Goal: Information Seeking & Learning: Learn about a topic

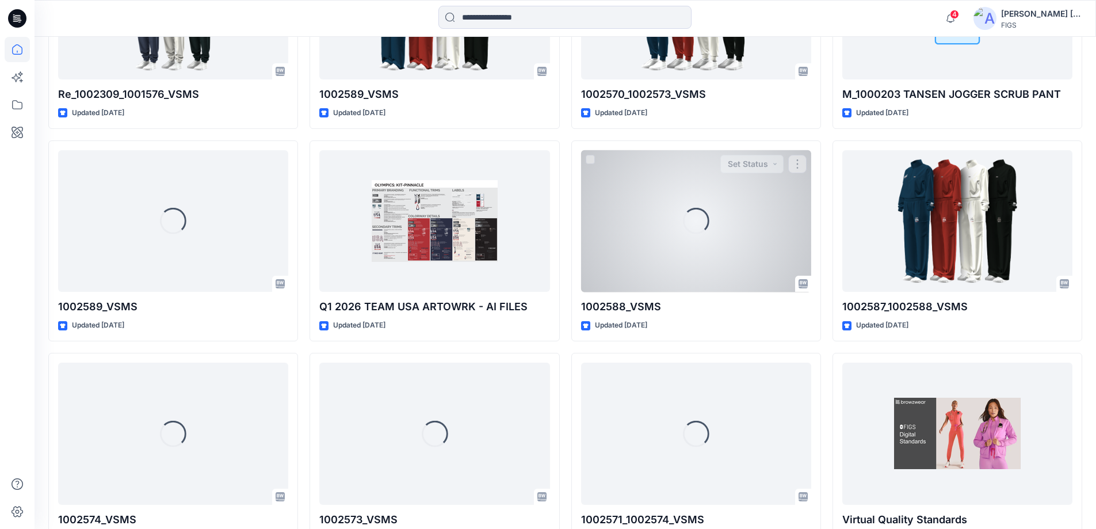
scroll to position [1500, 0]
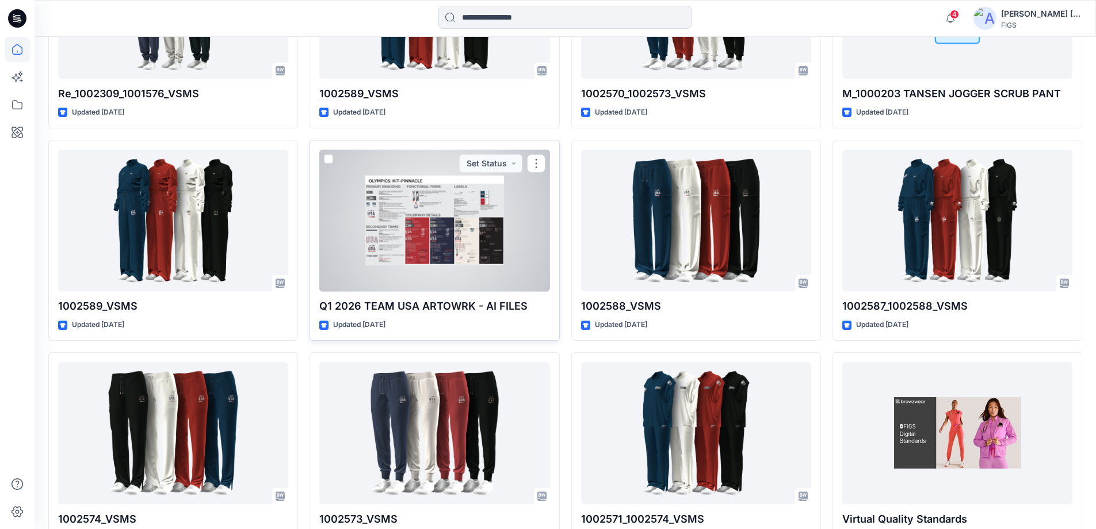
click at [489, 216] on div at bounding box center [434, 221] width 230 height 142
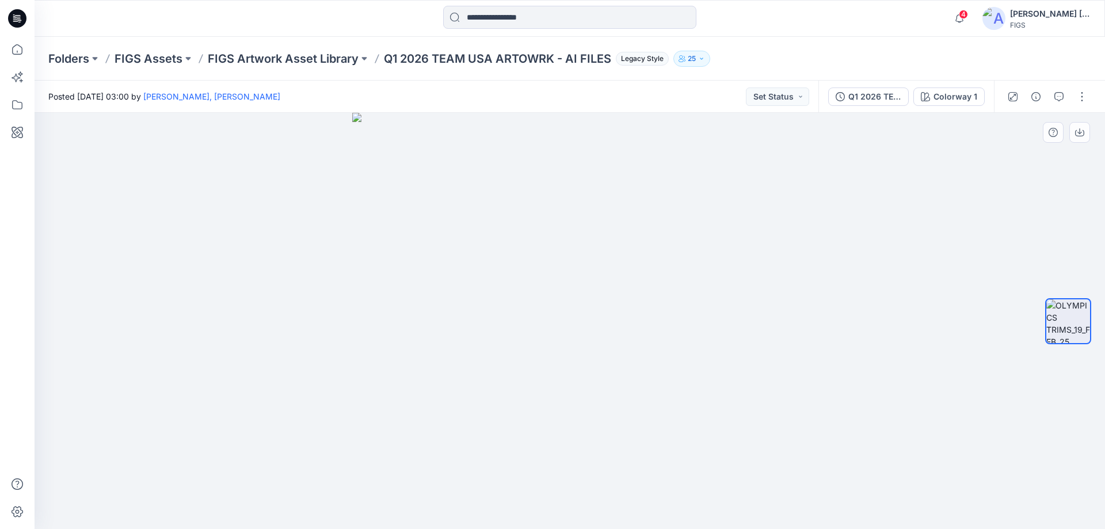
click at [629, 245] on img at bounding box center [569, 321] width 434 height 416
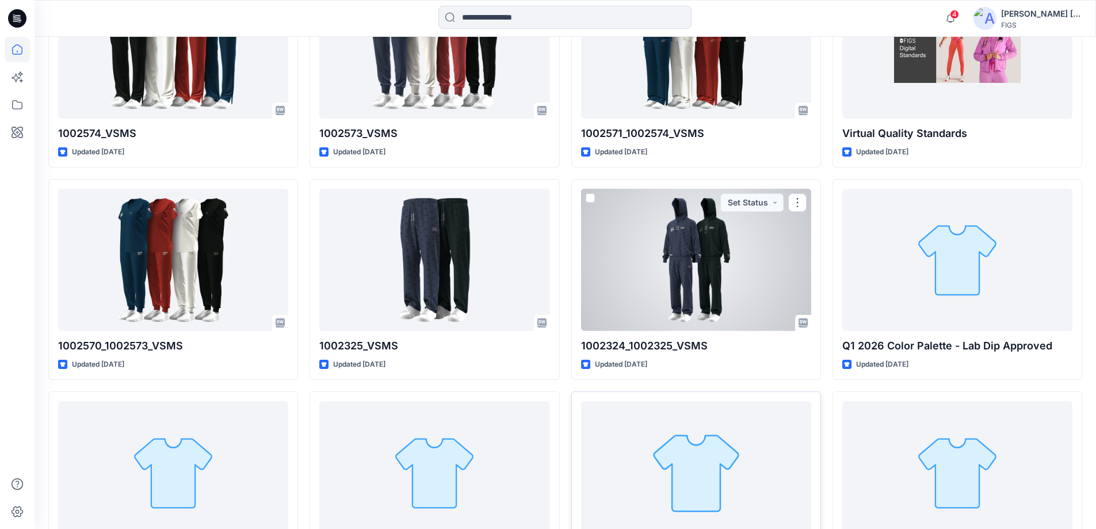
scroll to position [1739, 0]
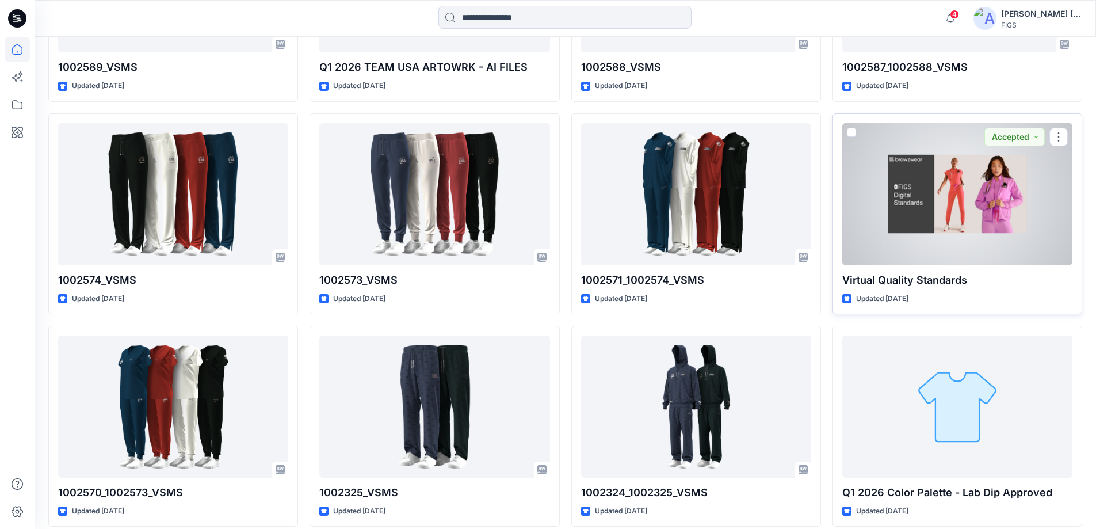
click at [955, 209] on div at bounding box center [957, 194] width 230 height 142
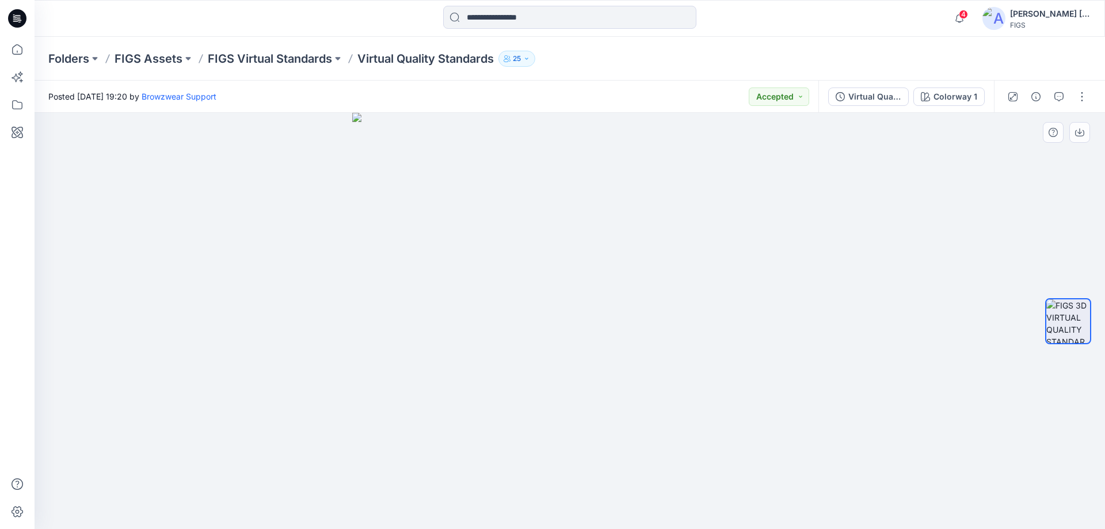
click at [416, 242] on img at bounding box center [569, 321] width 434 height 416
click at [1079, 133] on icon "button" at bounding box center [1079, 131] width 5 height 6
